Goal: Contribute content: Add original content to the website for others to see

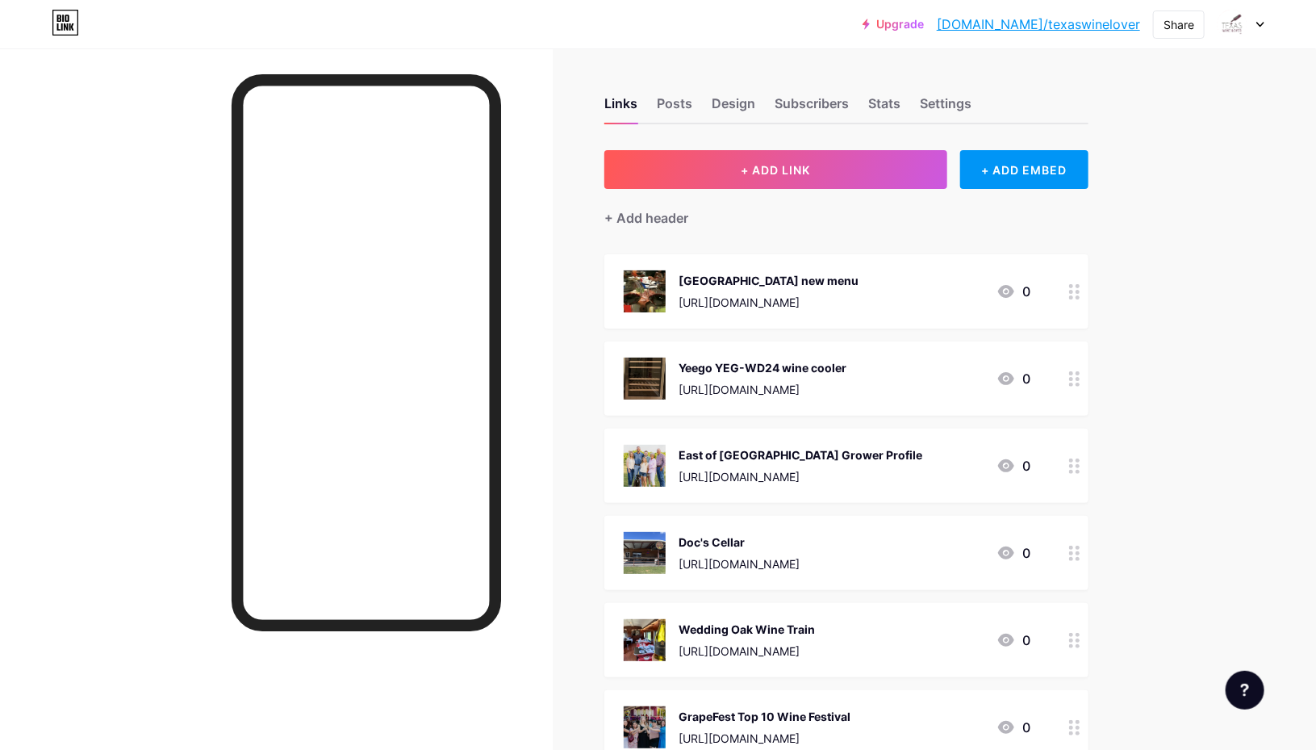
click at [768, 167] on span "+ ADD LINK" at bounding box center [775, 170] width 69 height 14
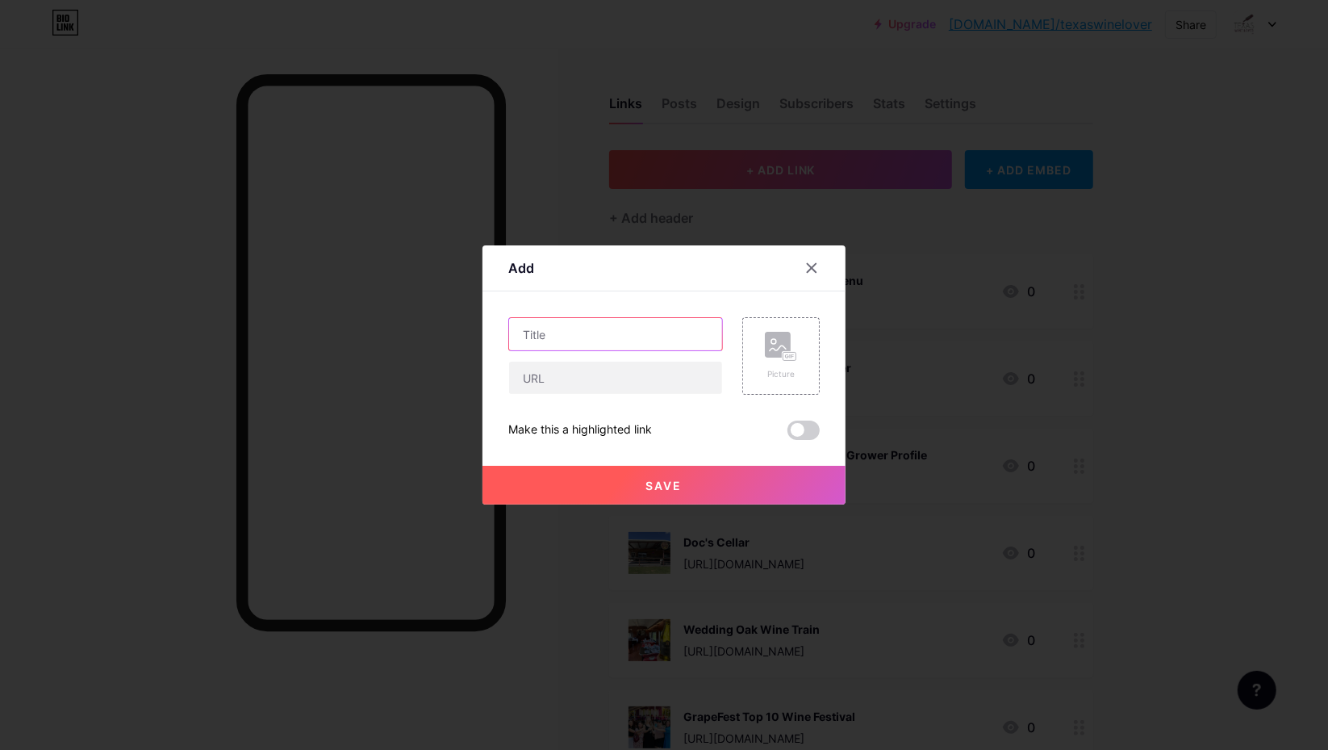
click at [576, 328] on input "text" at bounding box center [615, 334] width 213 height 32
type input "t"
type input "THCW October Passport"
click at [576, 381] on input "text" at bounding box center [615, 378] width 213 height 32
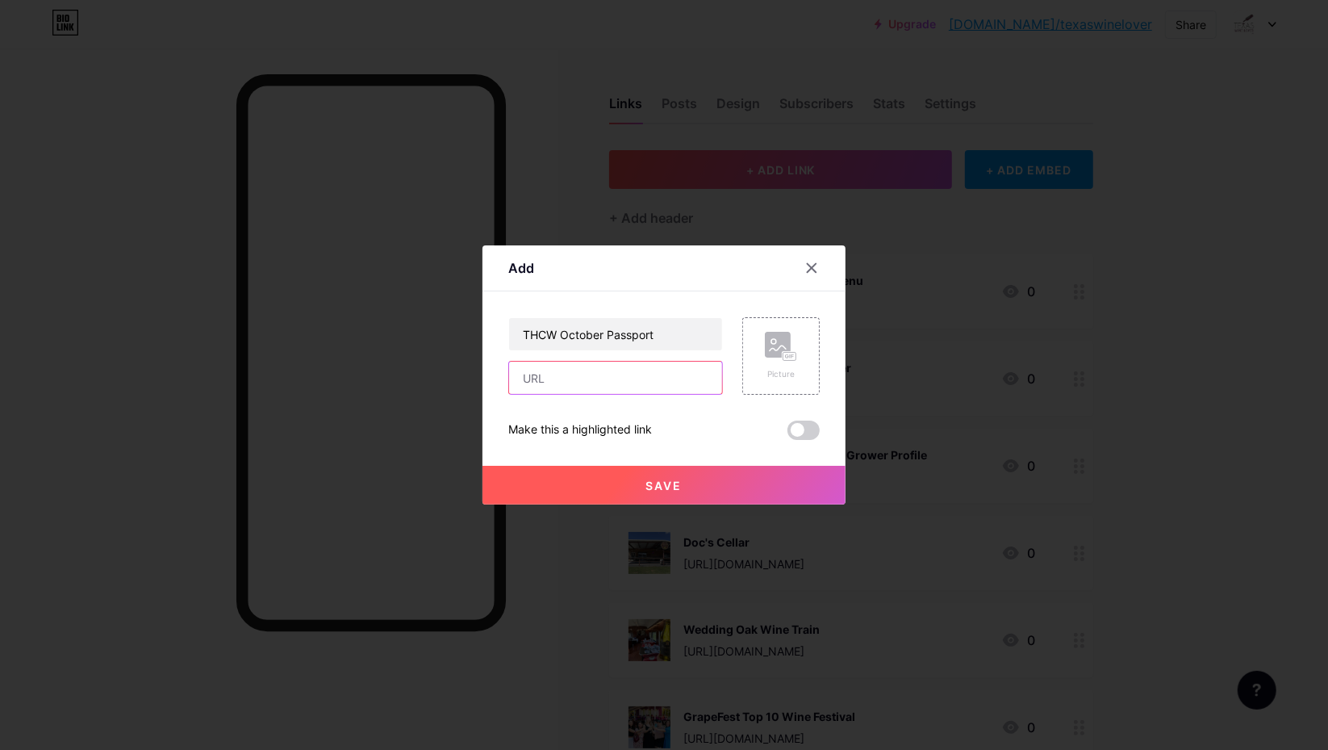
paste input "[URL][DOMAIN_NAME]"
type input "[URL][DOMAIN_NAME]"
click at [790, 352] on rect at bounding box center [790, 357] width 15 height 10
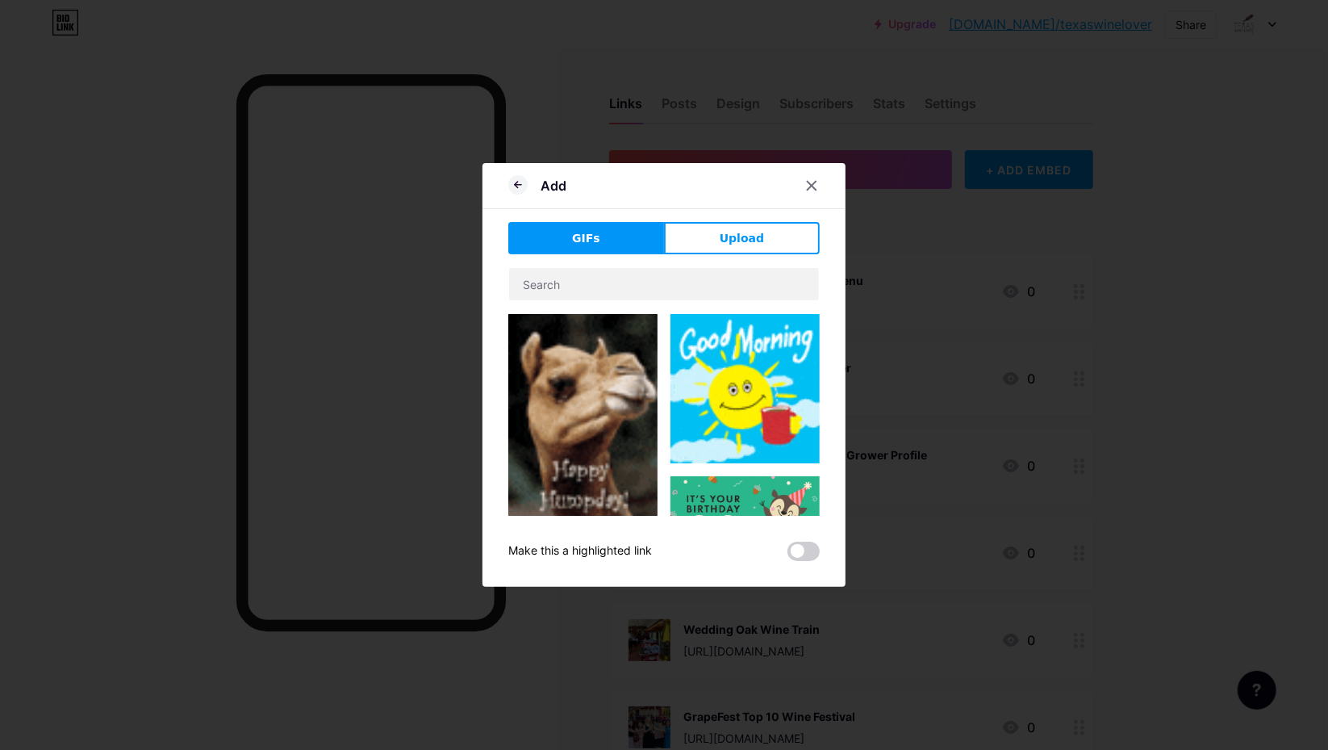
click at [741, 249] on button "Upload" at bounding box center [742, 238] width 156 height 32
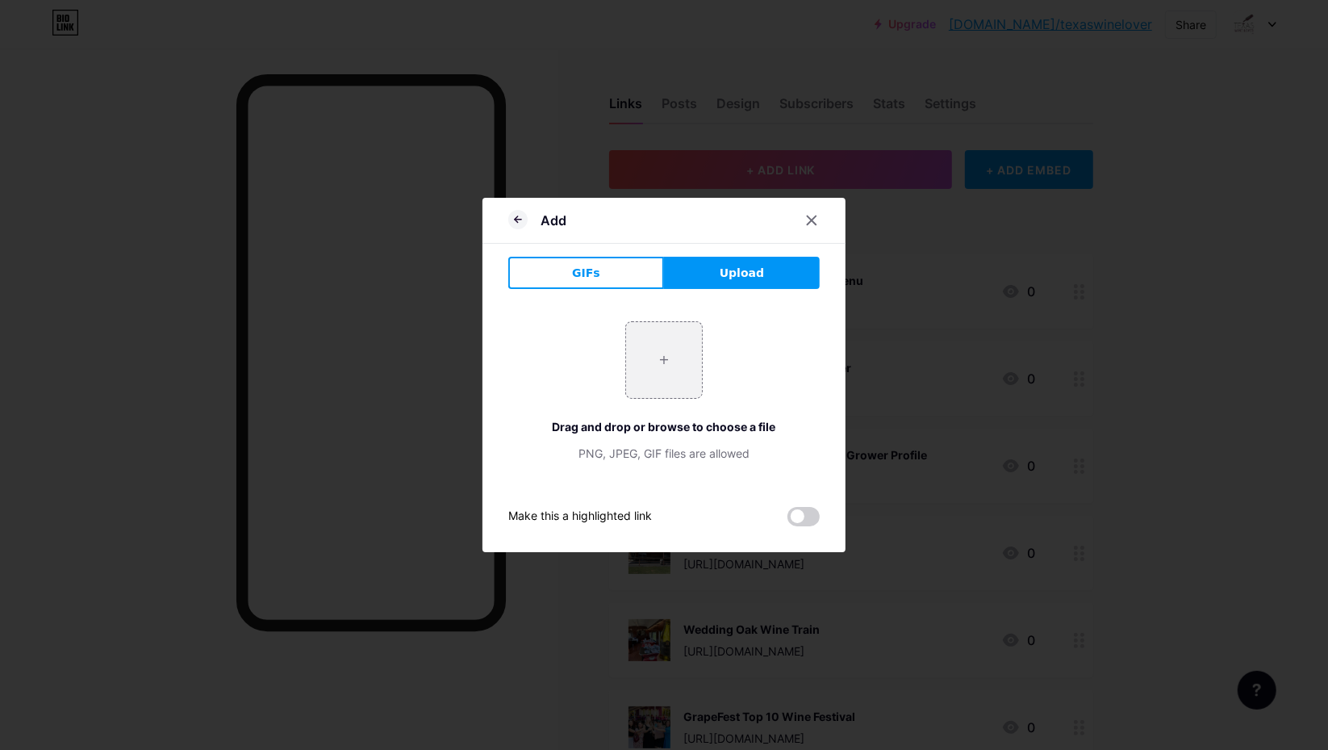
click at [673, 354] on input "file" at bounding box center [664, 360] width 76 height 76
type input "C:\fakepath\October passport.webp"
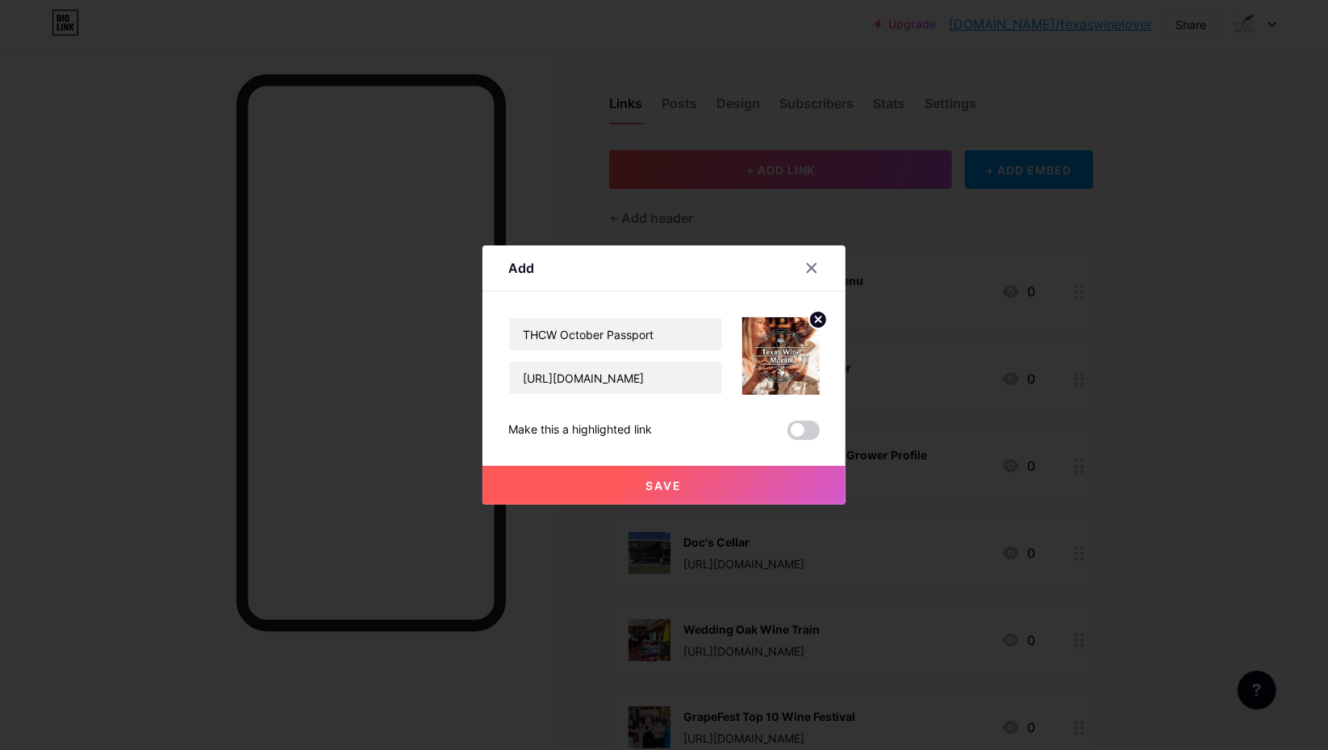
click at [804, 425] on span at bounding box center [804, 429] width 32 height 19
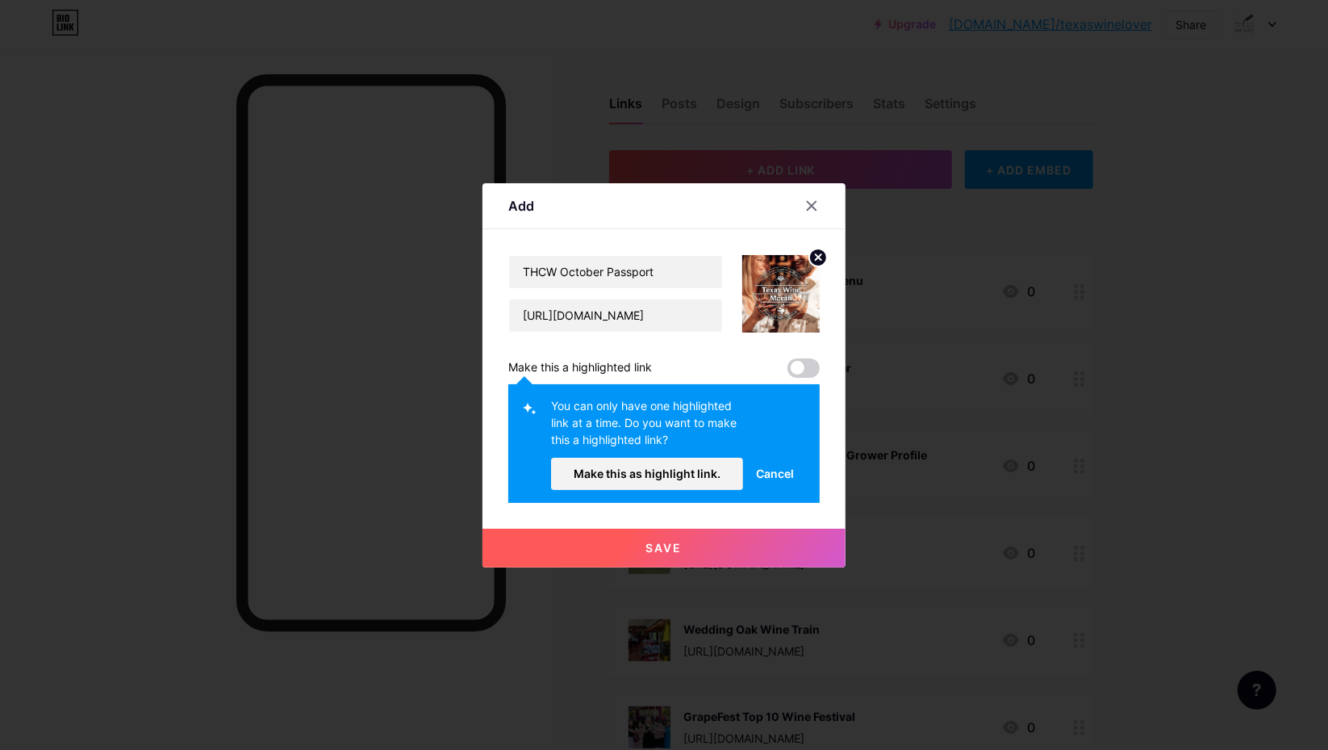
click at [673, 479] on span "Make this as highlight link." at bounding box center [647, 473] width 147 height 14
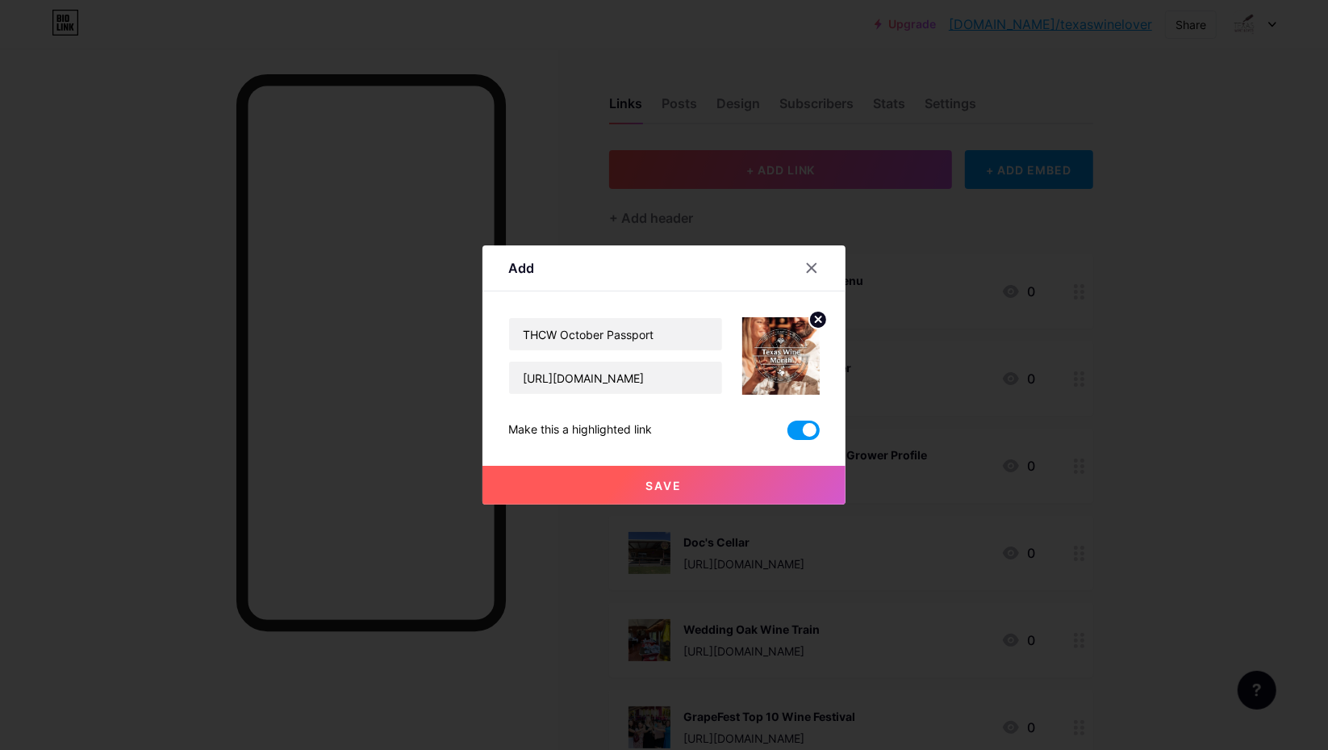
click at [673, 479] on span "Save" at bounding box center [664, 486] width 36 height 14
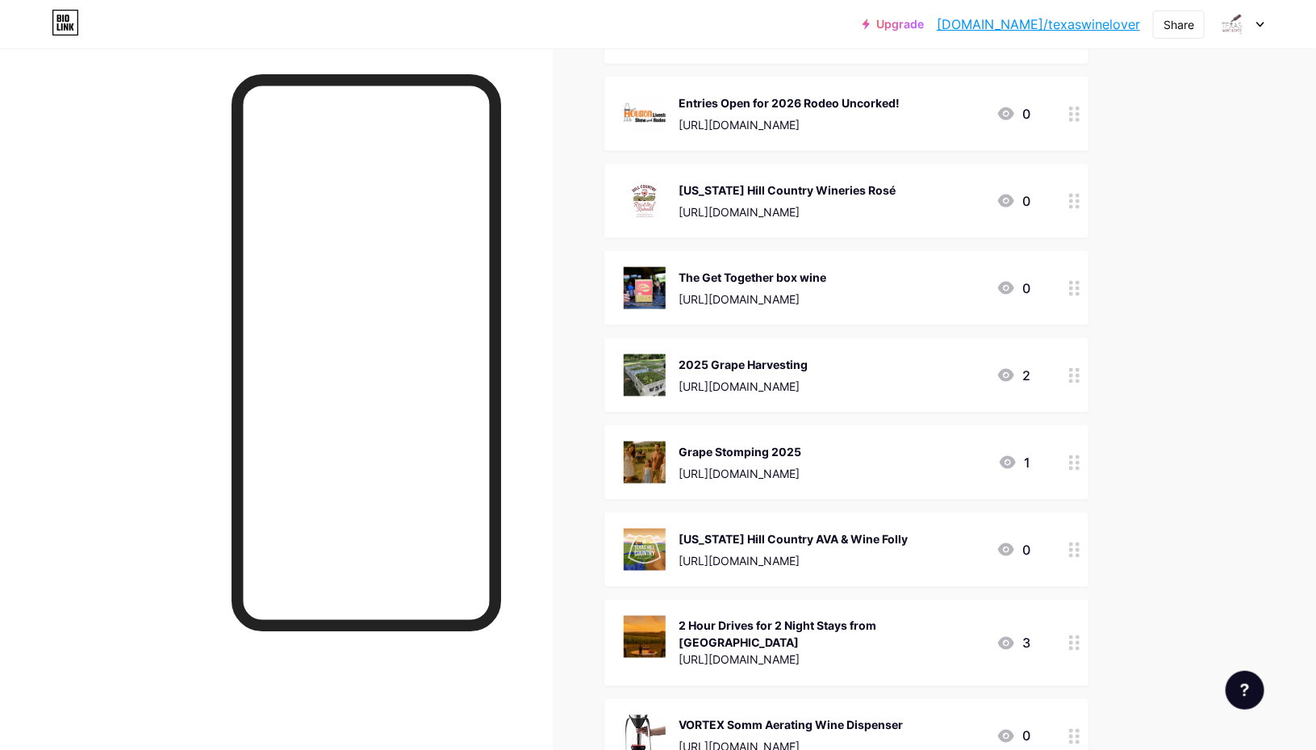
scroll to position [968, 0]
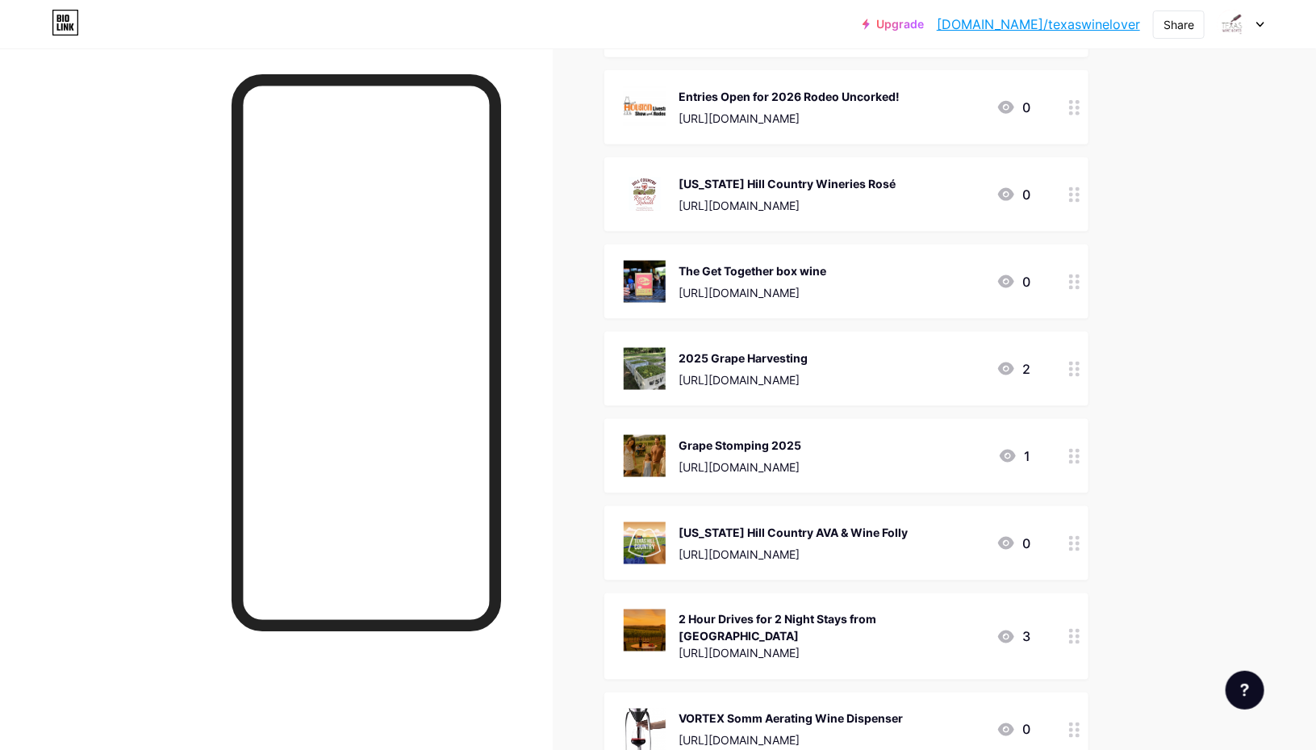
click at [919, 194] on div "[US_STATE] Hill Country Wineries Rosé [URL][DOMAIN_NAME] 0" at bounding box center [827, 195] width 407 height 42
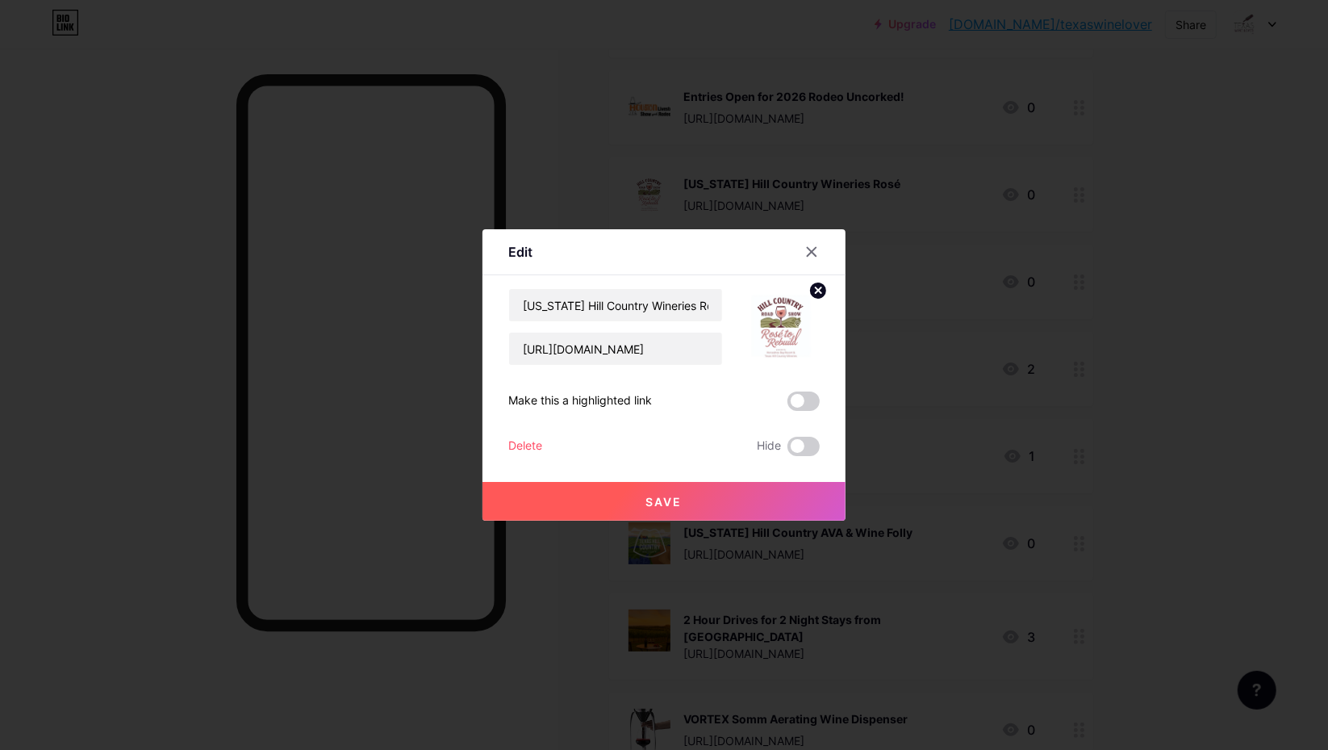
click at [521, 440] on div "Delete" at bounding box center [525, 446] width 34 height 19
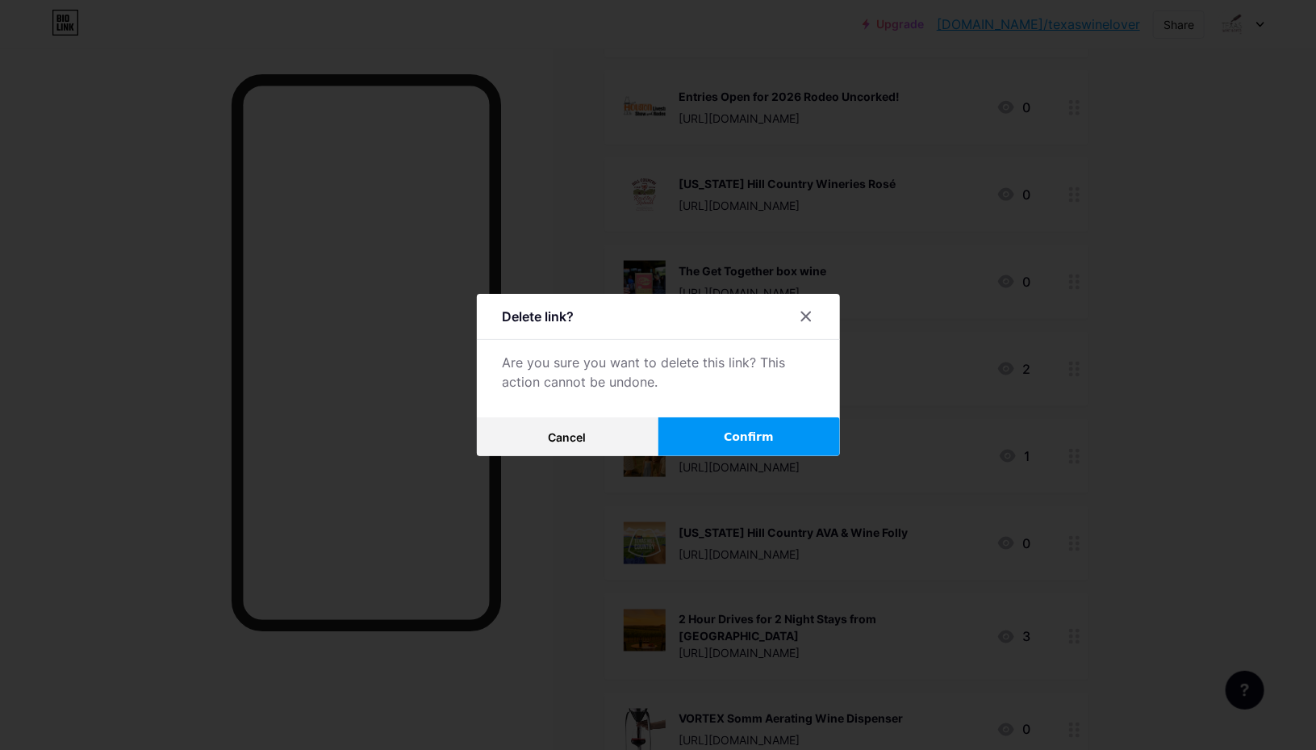
click at [721, 430] on button "Confirm" at bounding box center [750, 436] width 182 height 39
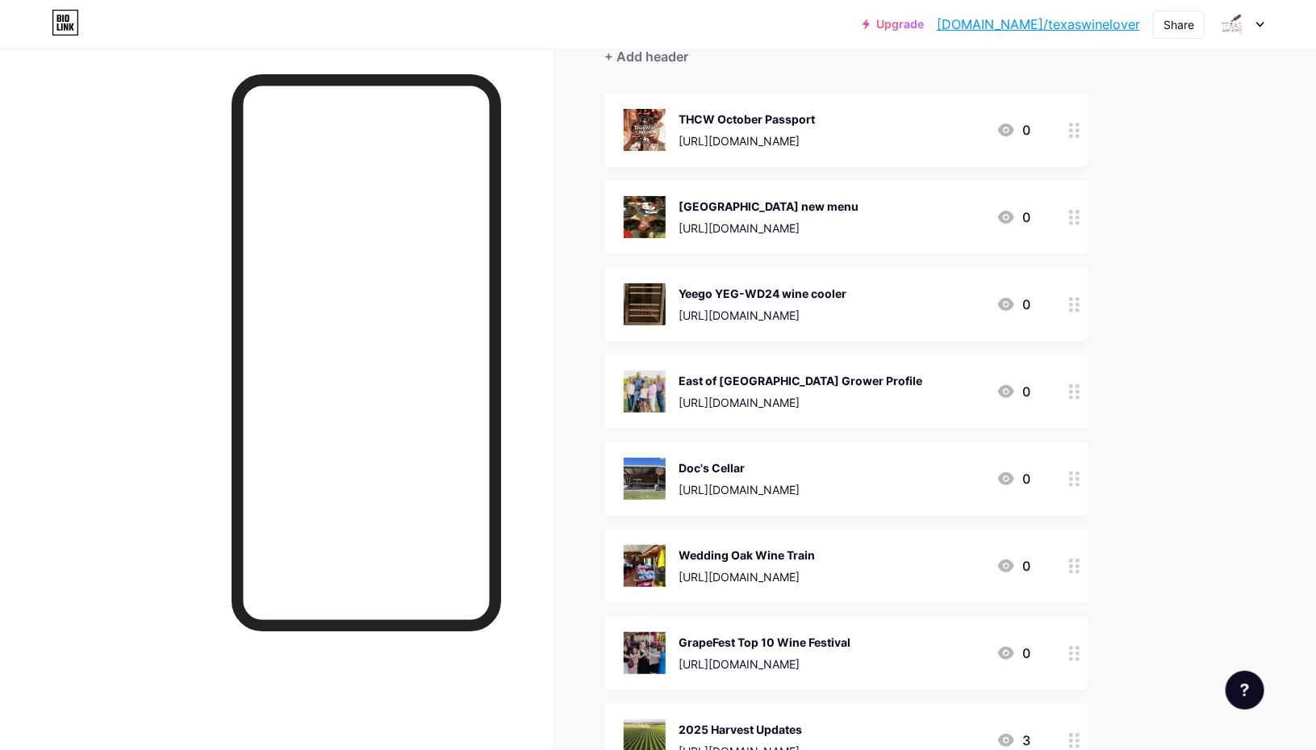
scroll to position [0, 0]
